Goal: Information Seeking & Learning: Check status

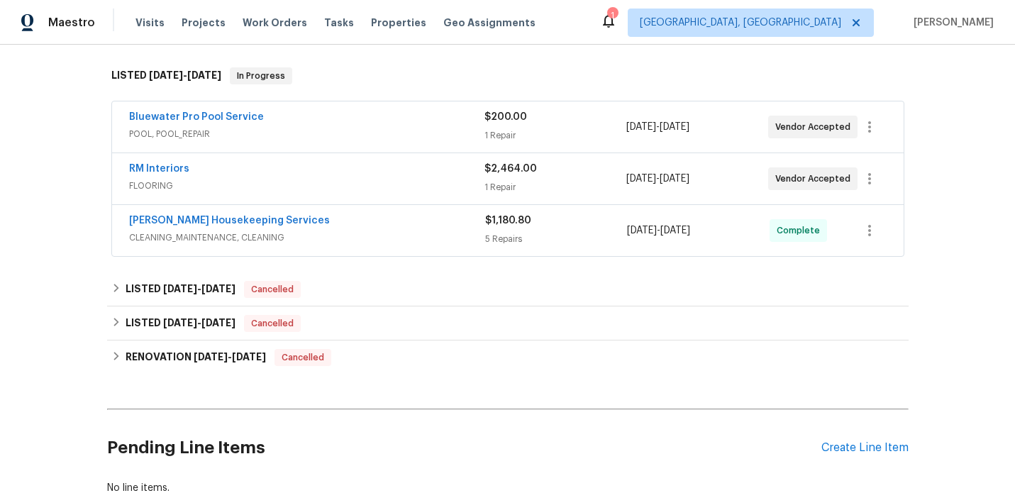
scroll to position [251, 0]
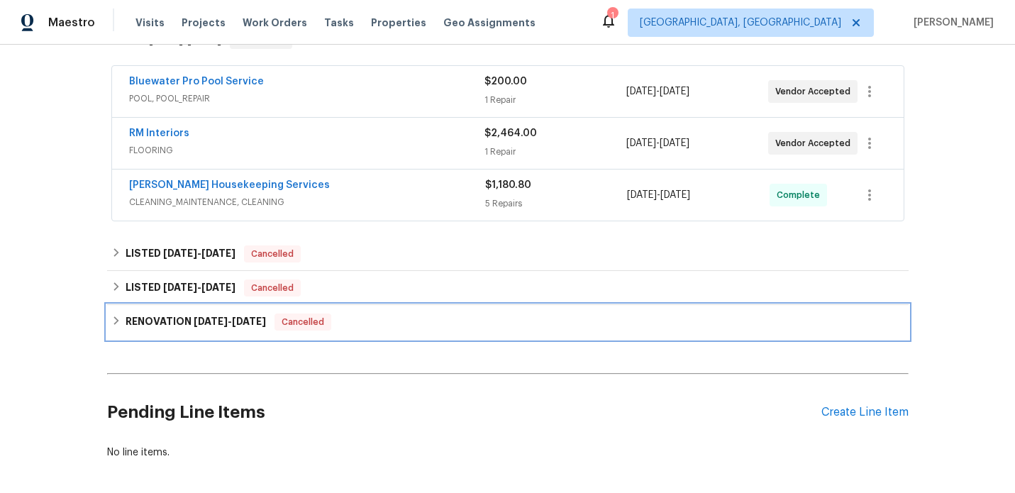
click at [201, 324] on span "[DATE]" at bounding box center [211, 321] width 34 height 10
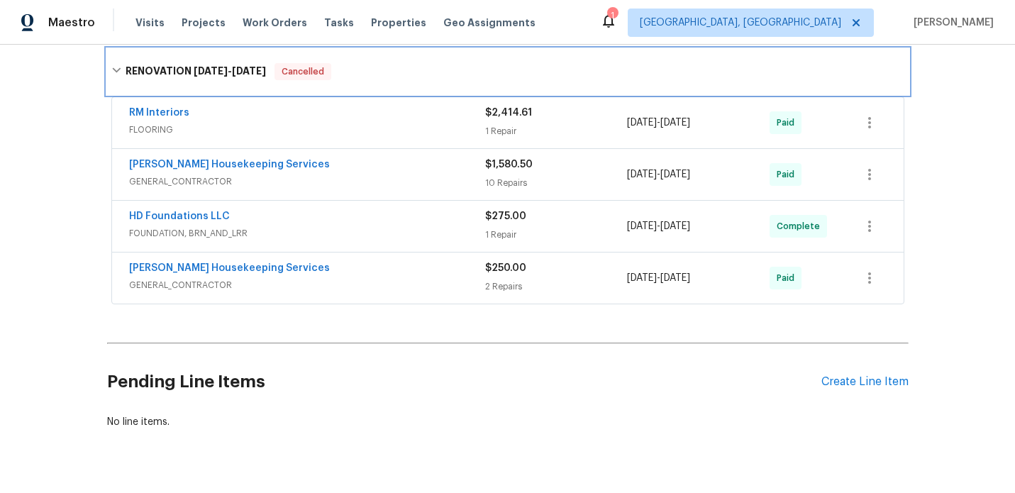
scroll to position [523, 0]
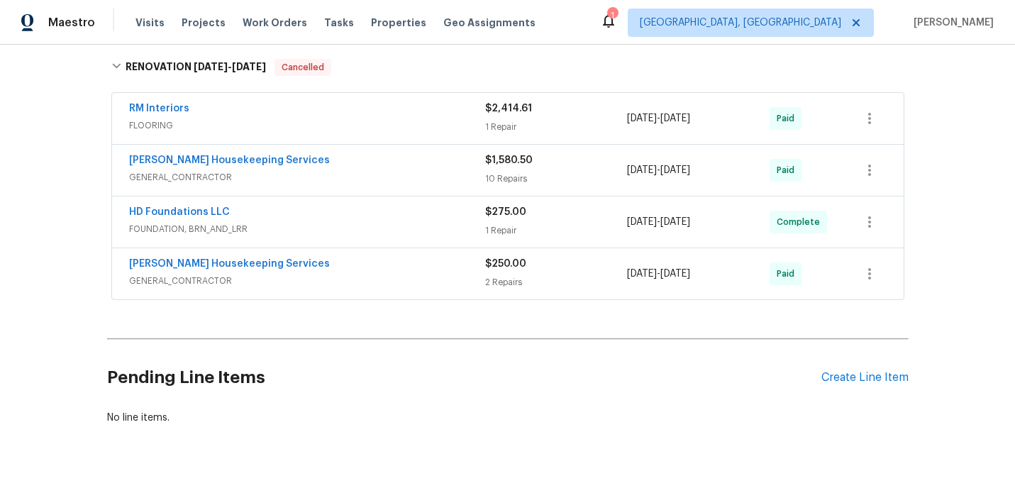
click at [387, 114] on div "RM Interiors" at bounding box center [307, 109] width 356 height 17
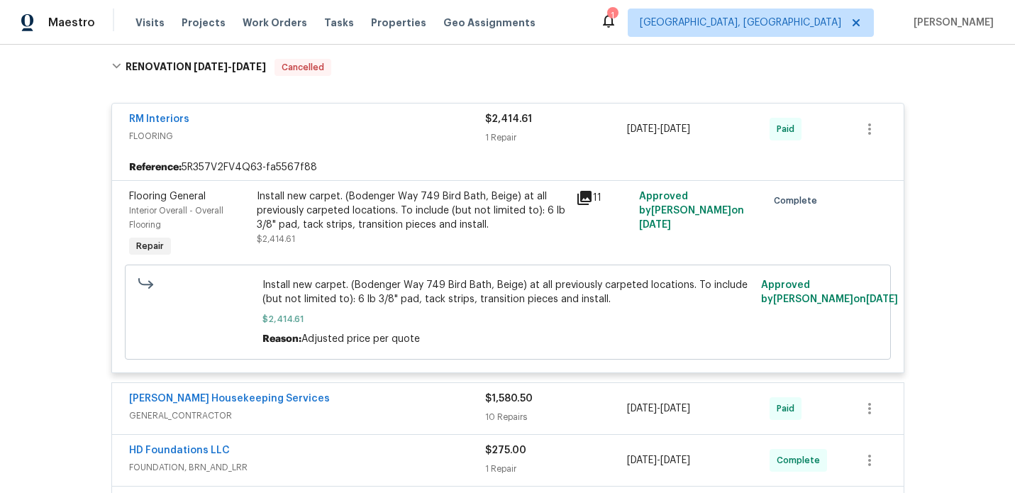
click at [204, 115] on div "RM Interiors" at bounding box center [307, 120] width 356 height 17
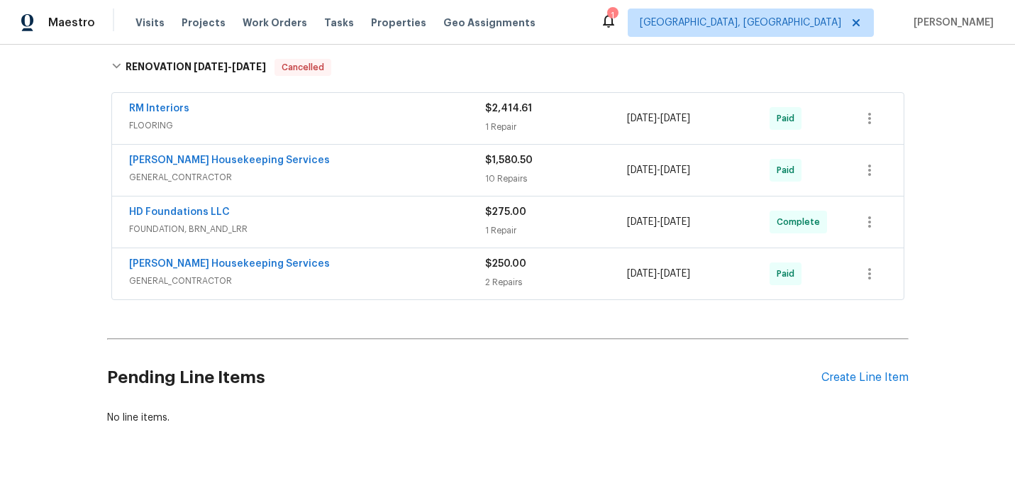
click at [329, 221] on div "HD Foundations LLC" at bounding box center [307, 213] width 356 height 17
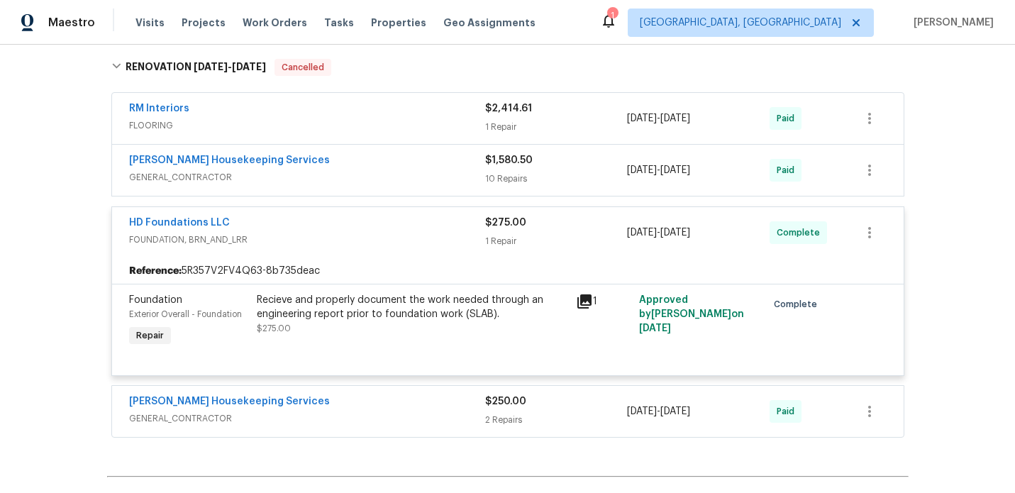
click at [583, 305] on icon at bounding box center [585, 301] width 14 height 14
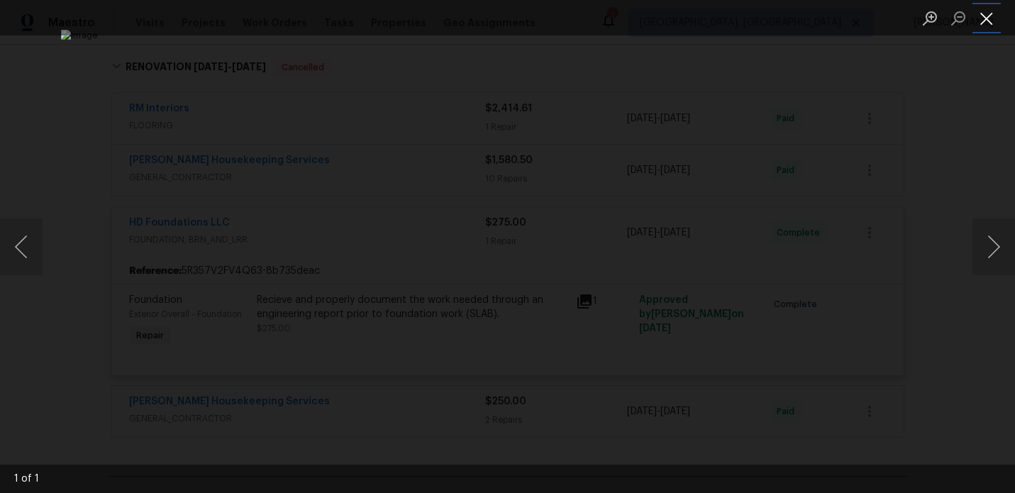
click at [988, 24] on button "Close lightbox" at bounding box center [987, 18] width 28 height 25
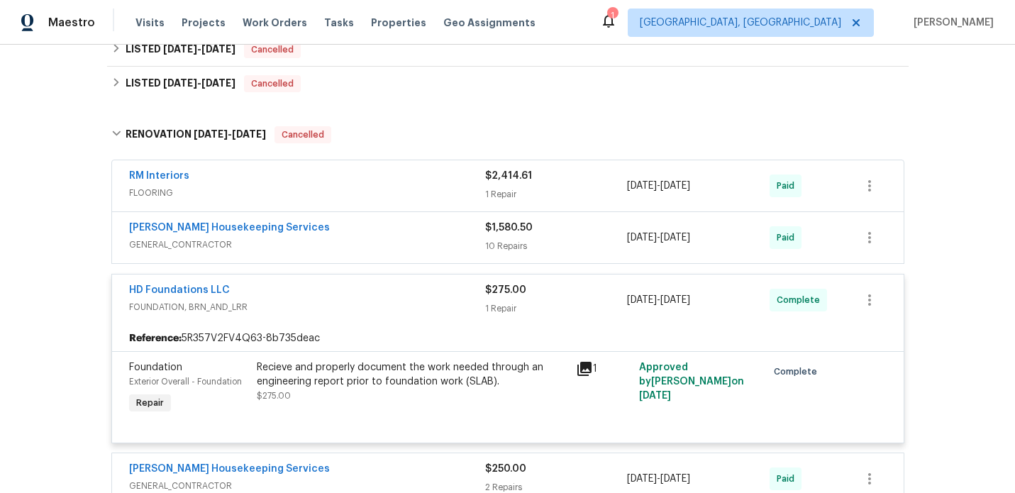
scroll to position [452, 0]
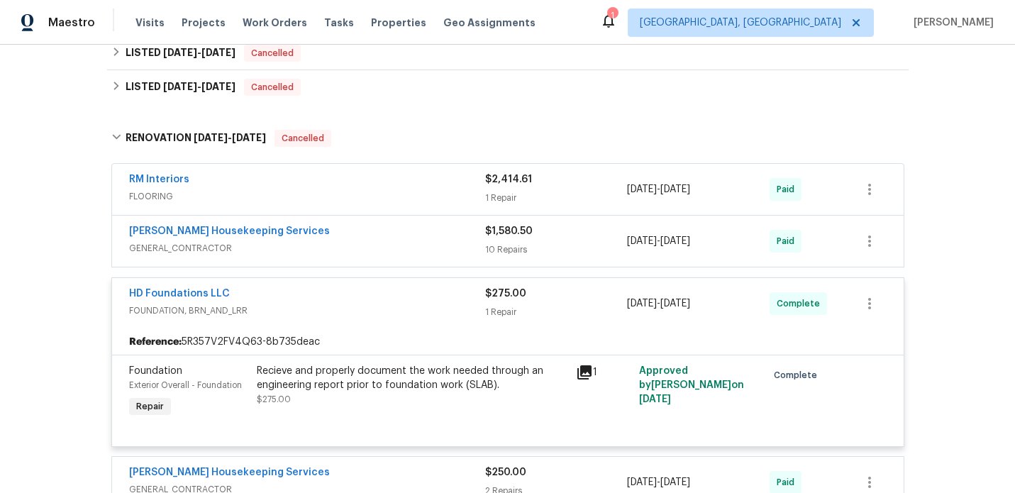
click at [364, 234] on div "Arelis Housekeeping Services" at bounding box center [307, 232] width 356 height 17
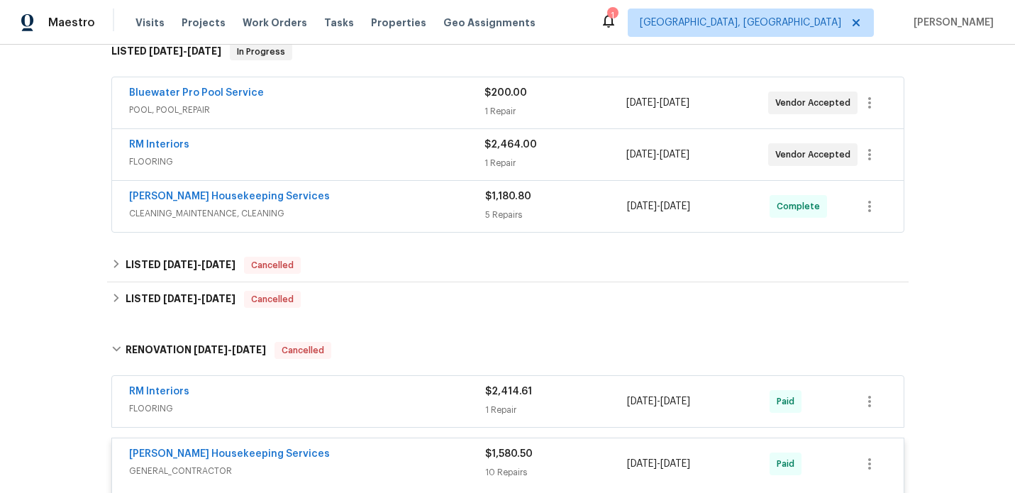
scroll to position [277, 0]
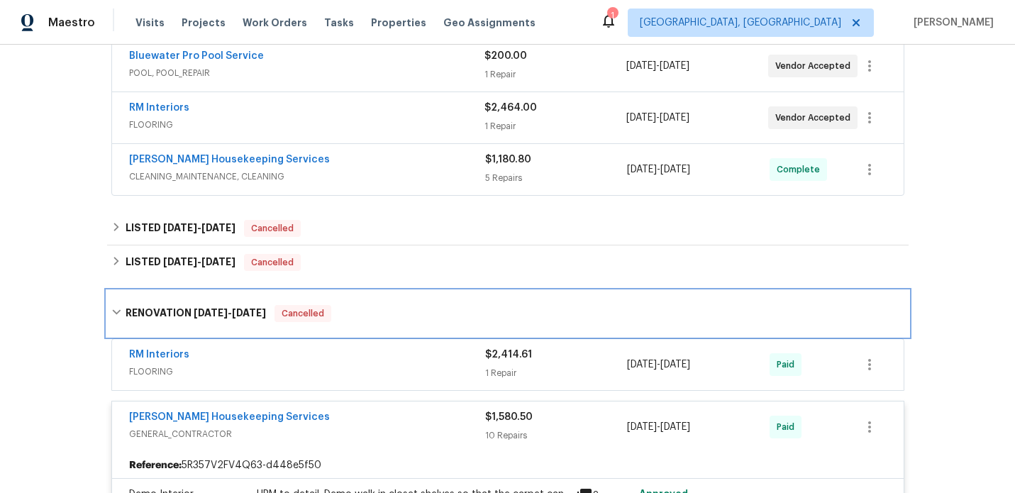
click at [167, 310] on h6 "RENOVATION 3/25/25 - 4/4/25" at bounding box center [196, 313] width 140 height 17
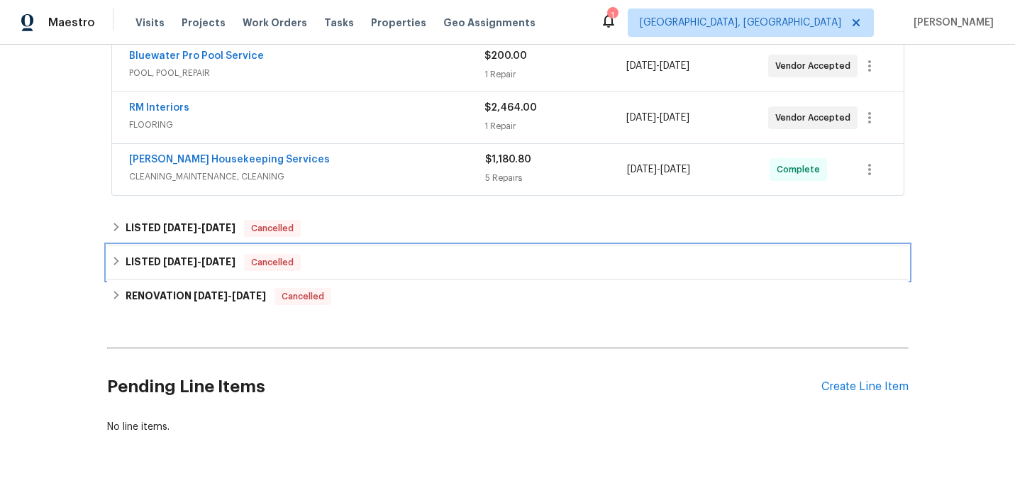
click at [158, 266] on h6 "LISTED 4/1/25 - 4/2/25" at bounding box center [181, 262] width 110 height 17
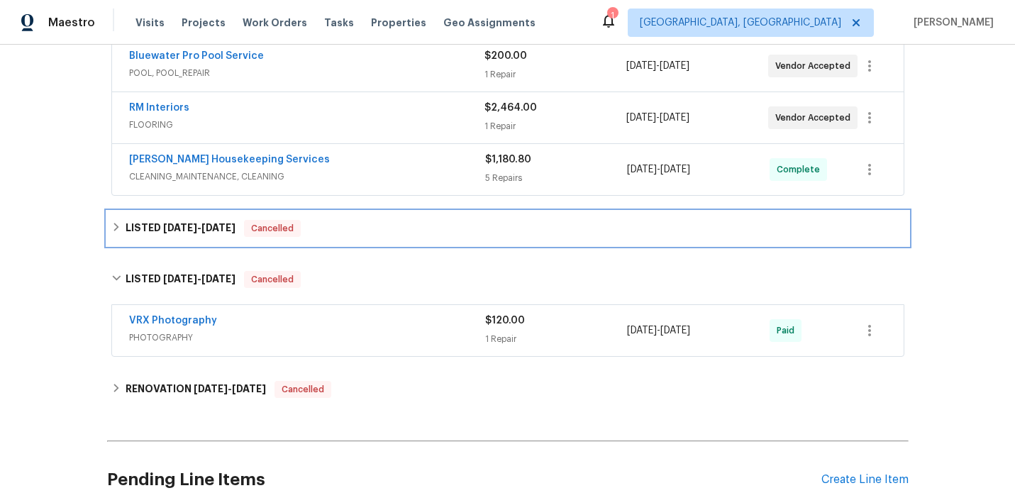
click at [160, 230] on h6 "LISTED 4/16/25 - 6/6/25" at bounding box center [181, 228] width 110 height 17
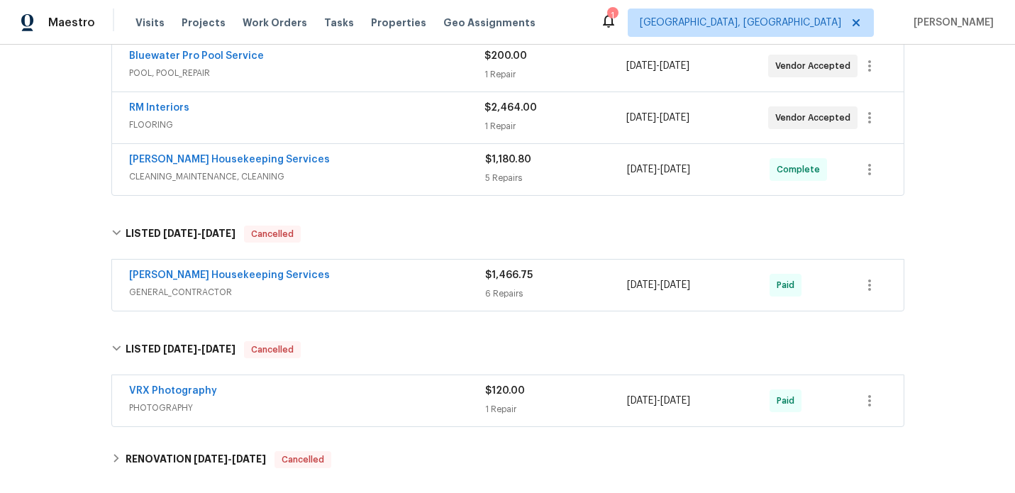
click at [277, 287] on span "GENERAL_CONTRACTOR" at bounding box center [307, 292] width 356 height 14
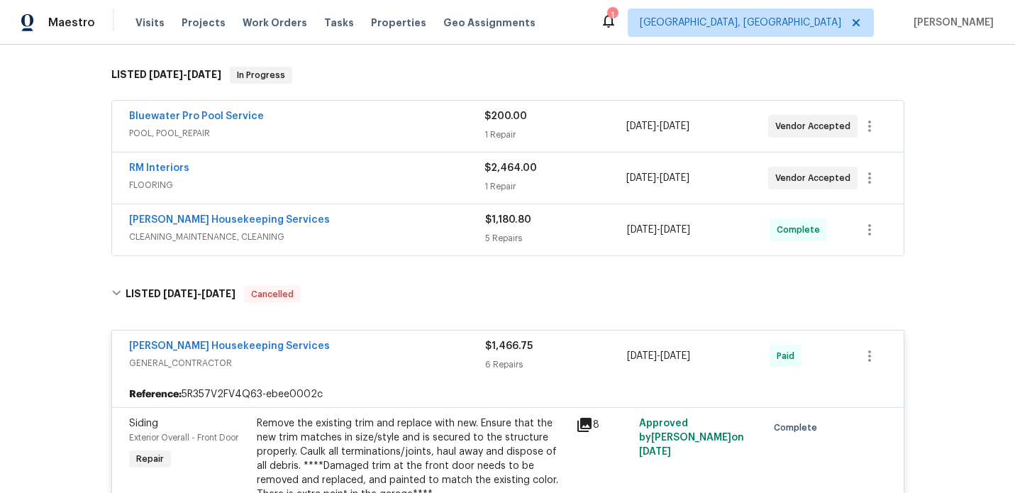
scroll to position [218, 0]
